Goal: Task Accomplishment & Management: Use online tool/utility

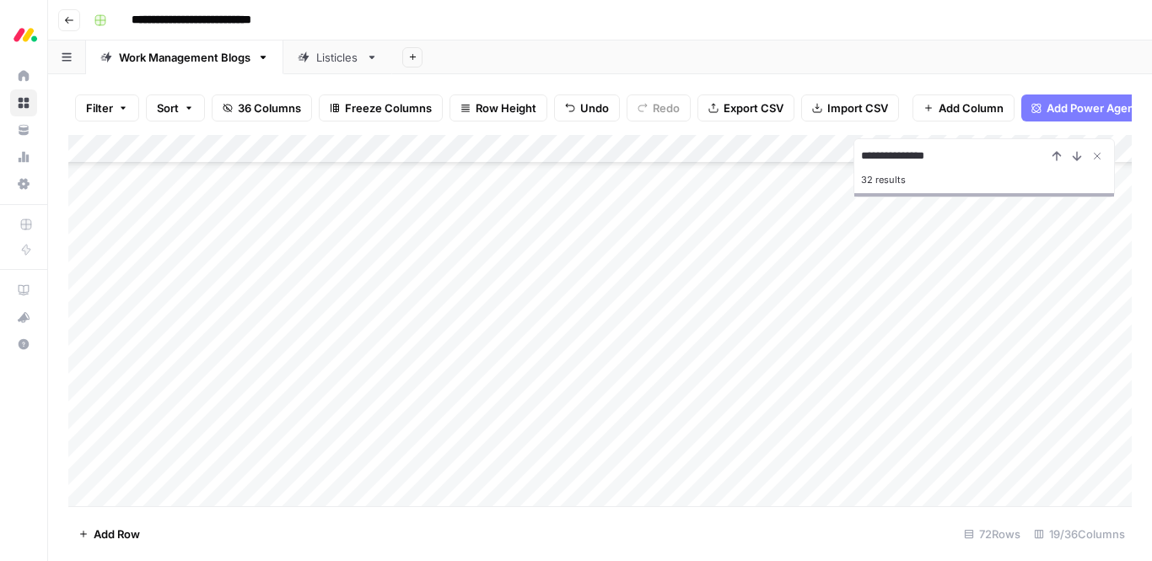
scroll to position [1647, 0]
click at [479, 286] on div "Add Column" at bounding box center [600, 320] width 1064 height 371
click at [1041, 276] on div "Add Column" at bounding box center [600, 320] width 1064 height 371
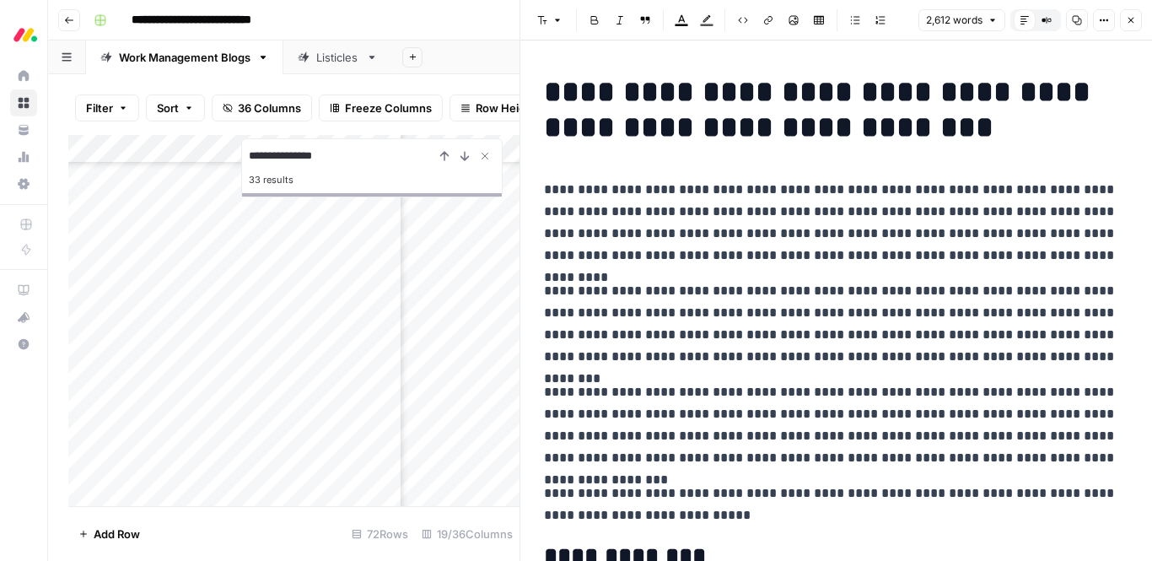
click at [1130, 22] on icon "button" at bounding box center [1131, 20] width 10 height 10
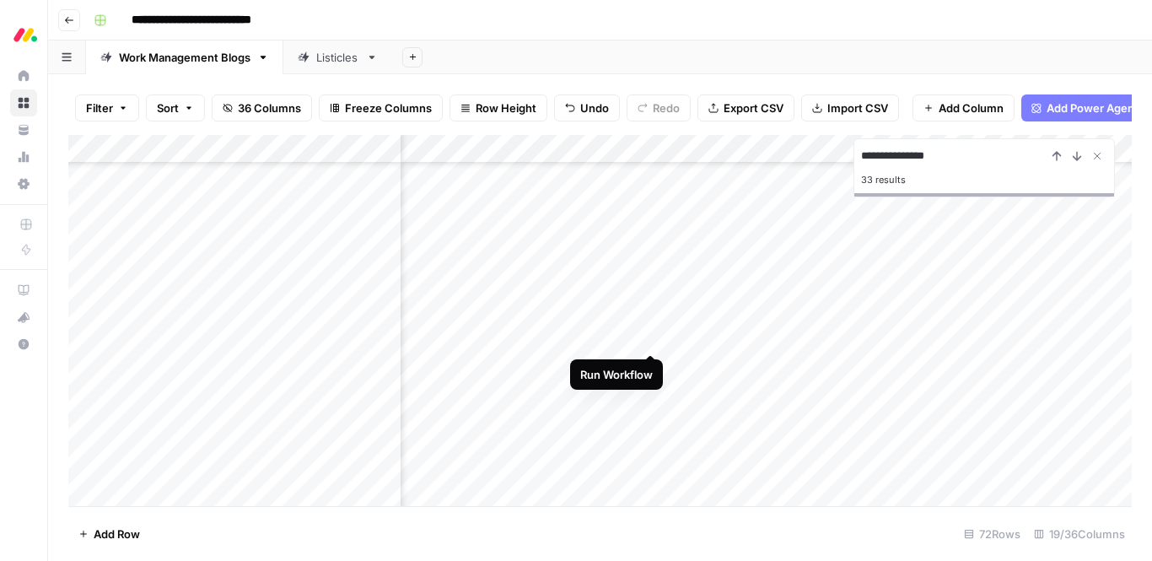
click at [647, 337] on div "Add Column" at bounding box center [600, 320] width 1064 height 371
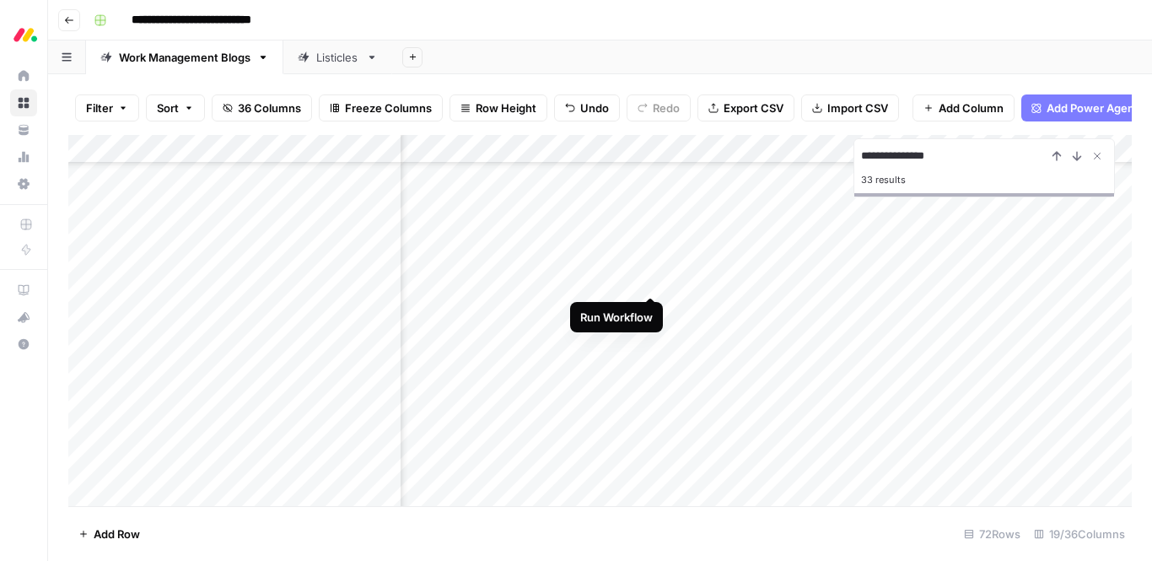
click at [653, 281] on div "Add Column" at bounding box center [600, 320] width 1064 height 371
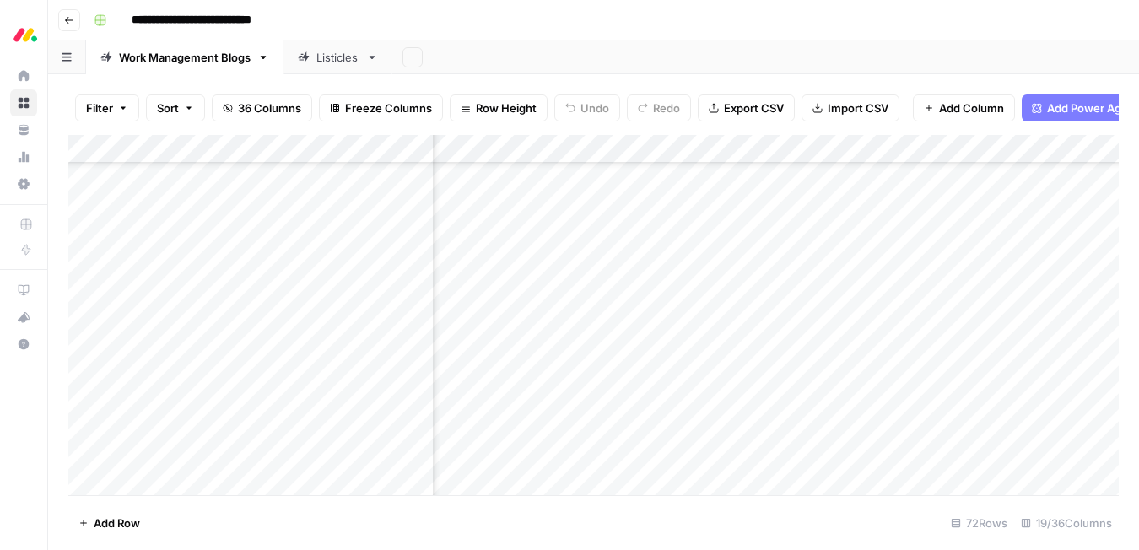
scroll to position [1625, 1287]
click at [605, 300] on div "Add Column" at bounding box center [593, 315] width 1050 height 360
